Goal: Task Accomplishment & Management: Manage account settings

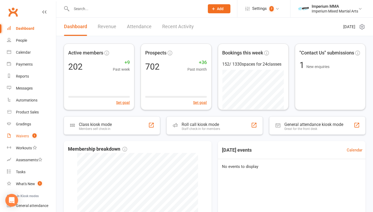
click at [21, 136] on div "Waivers" at bounding box center [22, 136] width 13 height 4
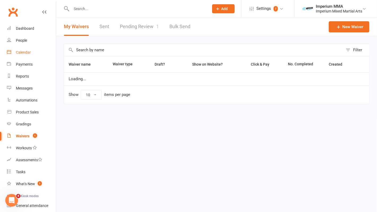
select select "50"
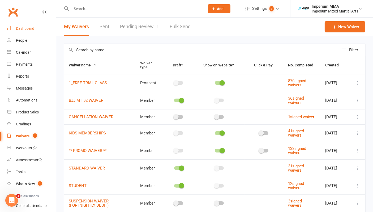
click at [22, 29] on div "Dashboard" at bounding box center [25, 28] width 18 height 4
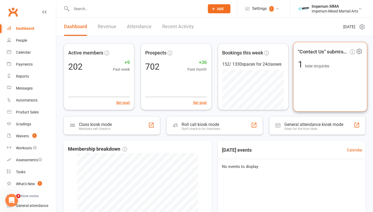
click at [329, 52] on span ""Contact Us" submissions" at bounding box center [323, 51] width 51 height 8
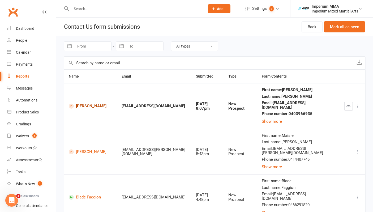
click at [84, 106] on link "[PERSON_NAME]" at bounding box center [90, 105] width 43 height 5
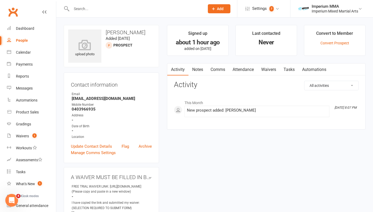
click at [206, 69] on link "Notes" at bounding box center [197, 69] width 18 height 12
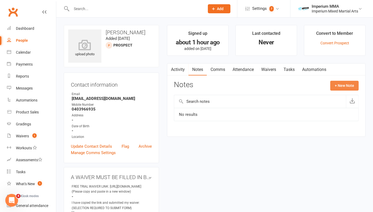
click at [342, 86] on button "+ New Note" at bounding box center [344, 86] width 28 height 10
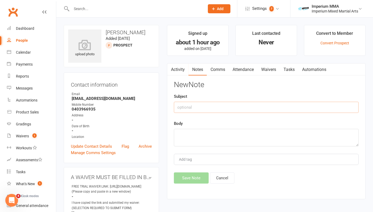
click at [198, 104] on input "text" at bounding box center [266, 107] width 185 height 11
type input "[DATE] 9:06pm"
click at [217, 134] on textarea at bounding box center [266, 138] width 185 height 18
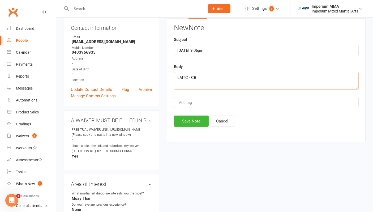
scroll to position [88, 0]
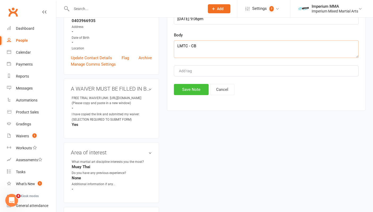
type textarea "LMTC - CB"
click at [196, 88] on button "Save Note" at bounding box center [191, 89] width 35 height 11
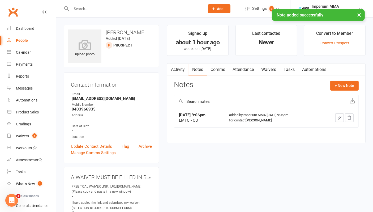
scroll to position [0, 0]
click at [18, 28] on div "Dashboard" at bounding box center [25, 28] width 18 height 4
